Goal: Transaction & Acquisition: Obtain resource

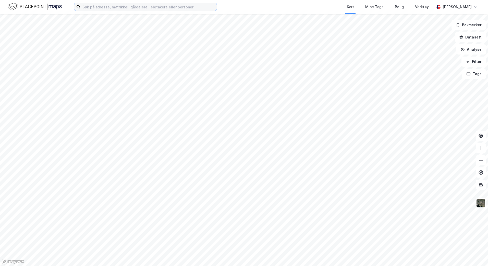
click at [162, 8] on input at bounding box center [148, 7] width 136 height 8
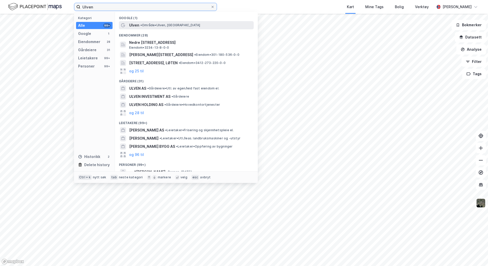
type input "Ulven"
click at [155, 24] on span "• Område • [GEOGRAPHIC_DATA], [GEOGRAPHIC_DATA]" at bounding box center [170, 25] width 60 height 4
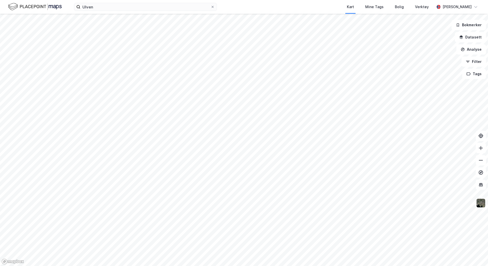
click at [249, 7] on div "Kart Mine Tags Bolig Verktøy" at bounding box center [337, 7] width 193 height 14
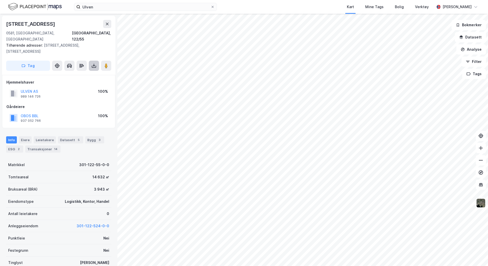
click at [95, 63] on icon at bounding box center [93, 65] width 5 height 5
click at [82, 72] on div "Last ned grunnbok" at bounding box center [72, 76] width 54 height 8
